Goal: Entertainment & Leisure: Consume media (video, audio)

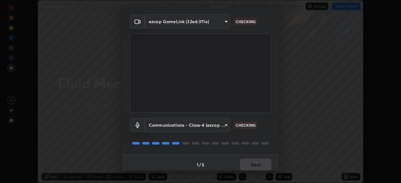
scroll to position [22, 0]
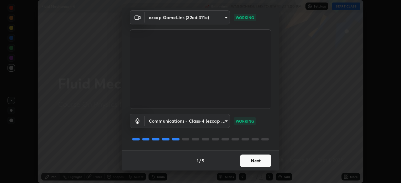
click at [252, 165] on button "Next" at bounding box center [255, 161] width 31 height 13
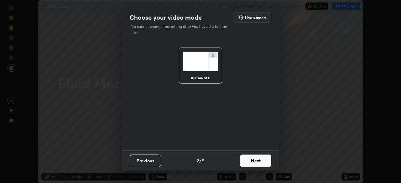
click at [253, 163] on button "Next" at bounding box center [255, 161] width 31 height 13
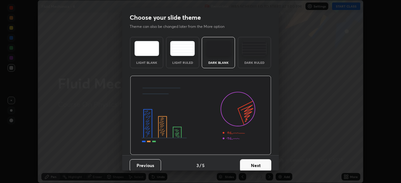
click at [252, 164] on button "Next" at bounding box center [255, 165] width 31 height 13
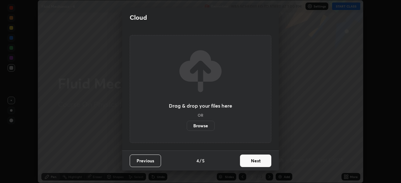
click at [253, 164] on button "Next" at bounding box center [255, 161] width 31 height 13
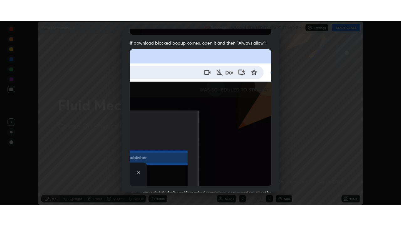
scroll to position [150, 0]
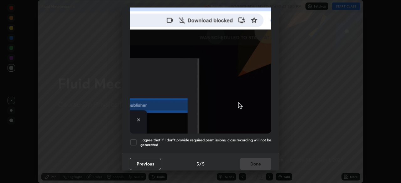
click at [135, 142] on div at bounding box center [134, 143] width 8 height 8
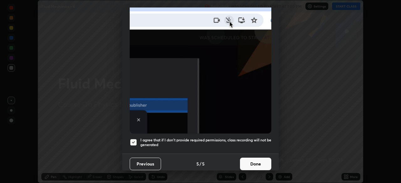
click at [255, 164] on button "Done" at bounding box center [255, 164] width 31 height 13
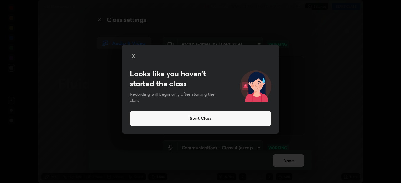
click at [202, 121] on button "Start Class" at bounding box center [201, 118] width 142 height 15
click at [201, 121] on button "Start Class" at bounding box center [201, 118] width 142 height 15
click at [202, 121] on button "Start Class" at bounding box center [201, 118] width 142 height 15
click at [205, 122] on button "Start Class" at bounding box center [201, 118] width 142 height 15
click at [206, 122] on video at bounding box center [234, 96] width 142 height 80
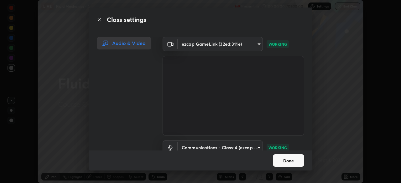
click at [206, 122] on video at bounding box center [234, 96] width 142 height 80
click at [208, 122] on video at bounding box center [234, 96] width 142 height 80
click at [289, 158] on button "Done" at bounding box center [288, 160] width 31 height 13
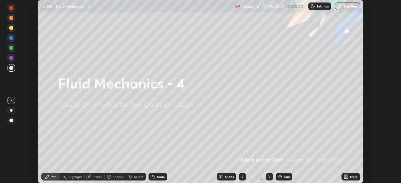
click at [286, 177] on div "Add" at bounding box center [287, 176] width 6 height 3
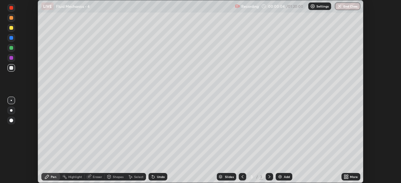
click at [285, 176] on div "Add" at bounding box center [287, 176] width 6 height 3
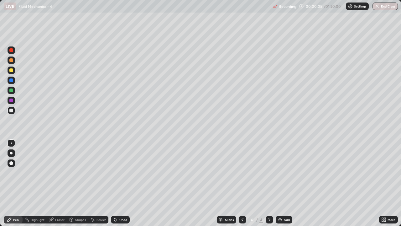
scroll to position [226, 401]
click at [12, 70] on div at bounding box center [11, 70] width 4 height 4
click at [12, 111] on div at bounding box center [11, 110] width 4 height 4
click at [122, 183] on div "Undo" at bounding box center [123, 219] width 8 height 3
click at [11, 91] on div at bounding box center [11, 90] width 4 height 4
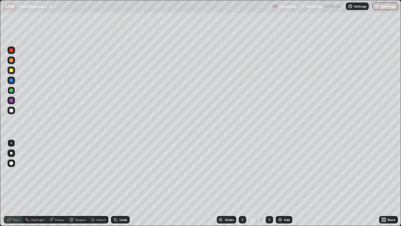
click at [12, 110] on div at bounding box center [11, 110] width 4 height 4
click at [11, 91] on div at bounding box center [11, 90] width 4 height 4
click at [12, 102] on div at bounding box center [11, 100] width 4 height 4
click at [11, 90] on div at bounding box center [11, 90] width 4 height 4
click at [11, 100] on div at bounding box center [11, 100] width 4 height 4
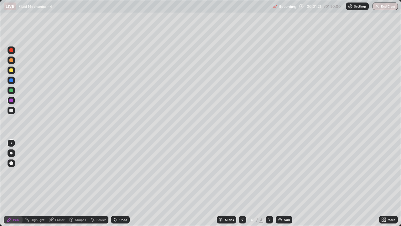
click at [11, 112] on div at bounding box center [11, 110] width 4 height 4
click at [11, 71] on div at bounding box center [11, 70] width 4 height 4
click at [13, 111] on div at bounding box center [11, 110] width 4 height 4
click at [13, 91] on div at bounding box center [11, 90] width 4 height 4
click at [10, 99] on div at bounding box center [11, 100] width 4 height 4
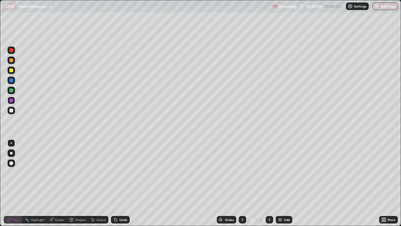
click at [11, 109] on div at bounding box center [11, 110] width 4 height 4
click at [11, 71] on div at bounding box center [11, 70] width 4 height 4
click at [285, 183] on div "Add" at bounding box center [284, 220] width 17 height 8
click at [11, 110] on div at bounding box center [11, 110] width 4 height 4
click at [11, 111] on div at bounding box center [11, 110] width 4 height 4
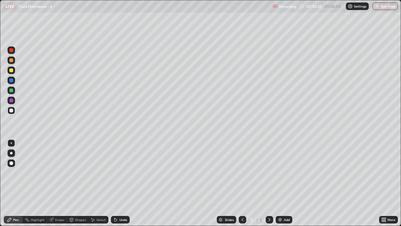
click at [12, 91] on div at bounding box center [11, 90] width 4 height 4
click at [13, 102] on div at bounding box center [12, 101] width 8 height 8
click at [12, 109] on div at bounding box center [11, 110] width 4 height 4
click at [12, 50] on div at bounding box center [11, 50] width 4 height 4
click at [12, 111] on div at bounding box center [11, 110] width 4 height 4
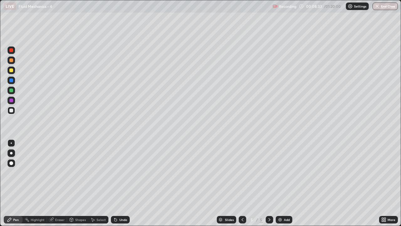
click at [12, 102] on div at bounding box center [12, 101] width 8 height 8
click at [12, 89] on div at bounding box center [11, 90] width 4 height 4
click at [12, 82] on div at bounding box center [11, 80] width 4 height 4
click at [284, 183] on div "Add" at bounding box center [287, 219] width 6 height 3
click at [11, 110] on div at bounding box center [11, 110] width 4 height 4
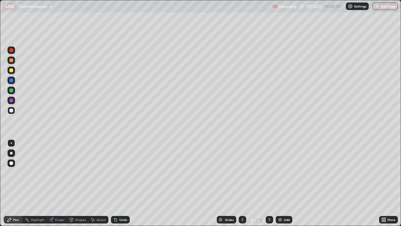
click at [122, 183] on div "Undo" at bounding box center [123, 219] width 8 height 3
click at [11, 101] on div at bounding box center [11, 100] width 4 height 4
click at [12, 110] on div at bounding box center [11, 110] width 4 height 4
click at [12, 89] on div at bounding box center [11, 90] width 4 height 4
click at [11, 71] on div at bounding box center [11, 70] width 4 height 4
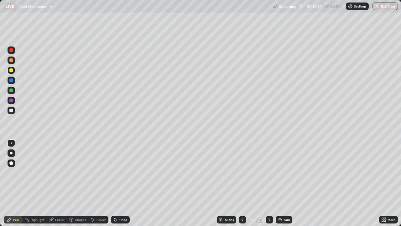
click at [12, 111] on div at bounding box center [11, 110] width 4 height 4
click at [123, 183] on div "Undo" at bounding box center [123, 219] width 8 height 3
click at [121, 183] on div "Undo" at bounding box center [123, 219] width 8 height 3
click at [12, 110] on div at bounding box center [11, 110] width 4 height 4
click at [11, 69] on div at bounding box center [11, 70] width 4 height 4
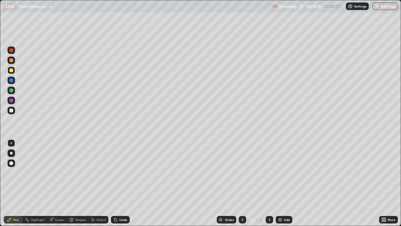
click at [11, 101] on div at bounding box center [11, 100] width 4 height 4
click at [12, 70] on div at bounding box center [11, 70] width 4 height 4
click at [61, 183] on div "Eraser" at bounding box center [59, 219] width 9 height 3
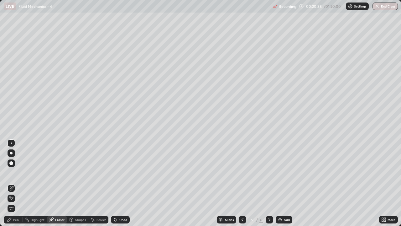
click at [10, 183] on icon at bounding box center [10, 196] width 1 height 1
click at [124, 183] on div "Undo" at bounding box center [123, 219] width 8 height 3
click at [121, 183] on div "Undo" at bounding box center [123, 219] width 8 height 3
click at [15, 183] on div "Pen" at bounding box center [13, 220] width 19 height 8
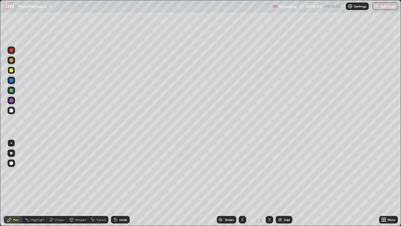
click at [58, 183] on div "Eraser" at bounding box center [57, 220] width 20 height 8
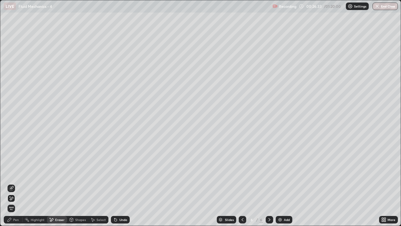
click at [14, 183] on div "Pen" at bounding box center [16, 219] width 6 height 3
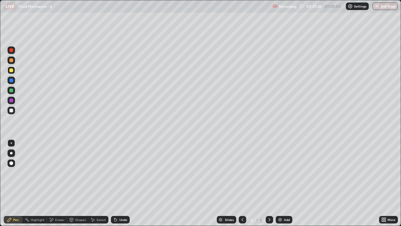
click at [13, 50] on div at bounding box center [11, 50] width 4 height 4
click at [283, 183] on div "Add" at bounding box center [284, 220] width 17 height 8
click at [241, 183] on icon at bounding box center [242, 219] width 5 height 5
click at [269, 183] on icon at bounding box center [269, 219] width 5 height 5
click at [11, 70] on div at bounding box center [11, 70] width 4 height 4
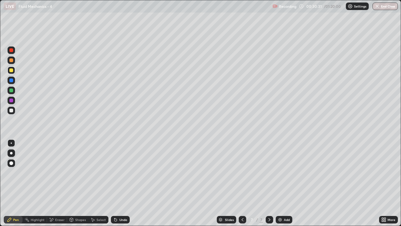
click at [10, 110] on div at bounding box center [11, 110] width 4 height 4
click at [59, 183] on div "Eraser" at bounding box center [59, 219] width 9 height 3
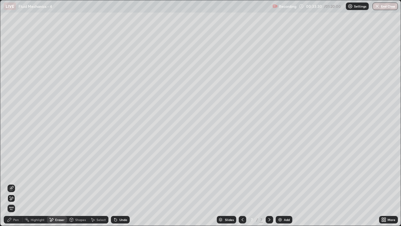
click at [18, 183] on div "Pen" at bounding box center [16, 219] width 6 height 3
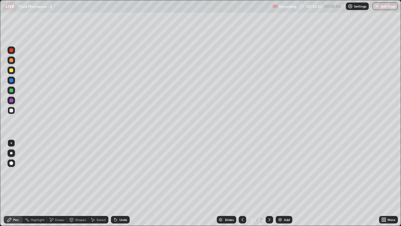
click at [18, 183] on div "Pen" at bounding box center [16, 219] width 6 height 3
click at [60, 183] on div "Eraser" at bounding box center [59, 219] width 9 height 3
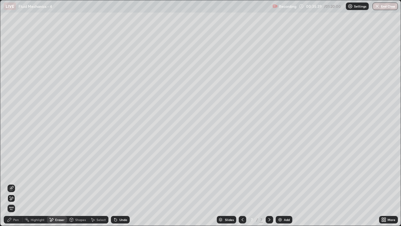
click at [15, 183] on div "Pen" at bounding box center [13, 220] width 19 height 8
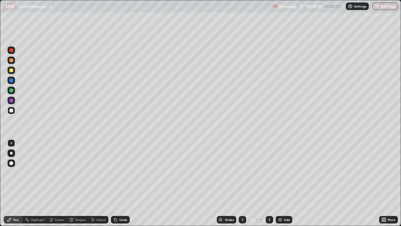
click at [62, 183] on div "Eraser" at bounding box center [59, 219] width 9 height 3
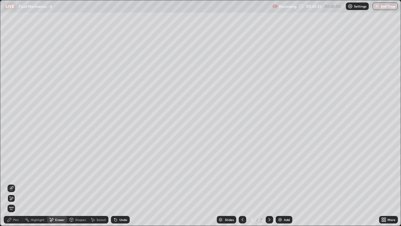
click at [18, 183] on div "Pen" at bounding box center [13, 220] width 19 height 8
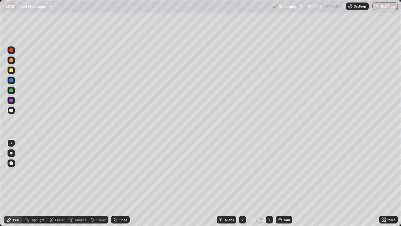
click at [284, 183] on div "Add" at bounding box center [287, 219] width 6 height 3
click at [122, 183] on div "Undo" at bounding box center [123, 219] width 8 height 3
click at [123, 183] on div "Undo" at bounding box center [123, 219] width 8 height 3
click at [242, 183] on icon at bounding box center [242, 219] width 5 height 5
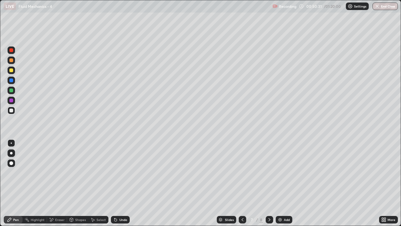
click at [12, 70] on div at bounding box center [11, 70] width 4 height 4
click at [279, 183] on img at bounding box center [280, 219] width 5 height 5
click at [12, 111] on div at bounding box center [11, 110] width 4 height 4
click at [12, 70] on div at bounding box center [11, 70] width 4 height 4
click at [285, 183] on div "Add" at bounding box center [284, 220] width 17 height 8
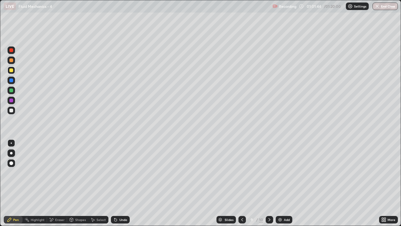
click at [123, 183] on div "Undo" at bounding box center [123, 219] width 8 height 3
click at [122, 183] on div "Undo" at bounding box center [123, 219] width 8 height 3
click at [11, 109] on div at bounding box center [11, 110] width 4 height 4
click at [12, 71] on div at bounding box center [11, 70] width 4 height 4
click at [12, 91] on div at bounding box center [11, 90] width 4 height 4
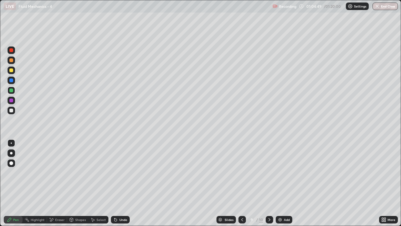
click at [12, 70] on div at bounding box center [11, 70] width 4 height 4
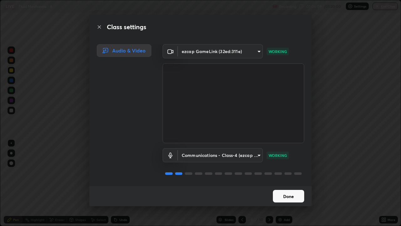
scroll to position [1, 0]
click at [288, 183] on button "Done" at bounding box center [288, 196] width 31 height 13
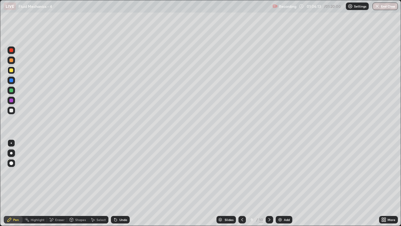
click at [290, 183] on button "Done" at bounding box center [288, 196] width 31 height 13
click at [385, 9] on button "End Class" at bounding box center [385, 7] width 25 height 8
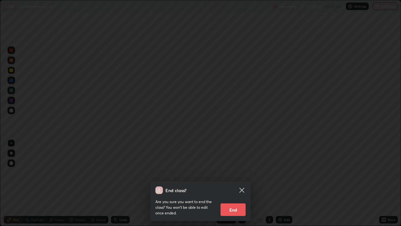
click at [235, 183] on button "End" at bounding box center [233, 209] width 25 height 13
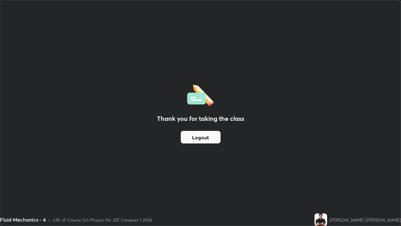
click at [136, 97] on div "Thank you for taking the class Logout" at bounding box center [200, 112] width 400 height 225
